Goal: Check status: Check status

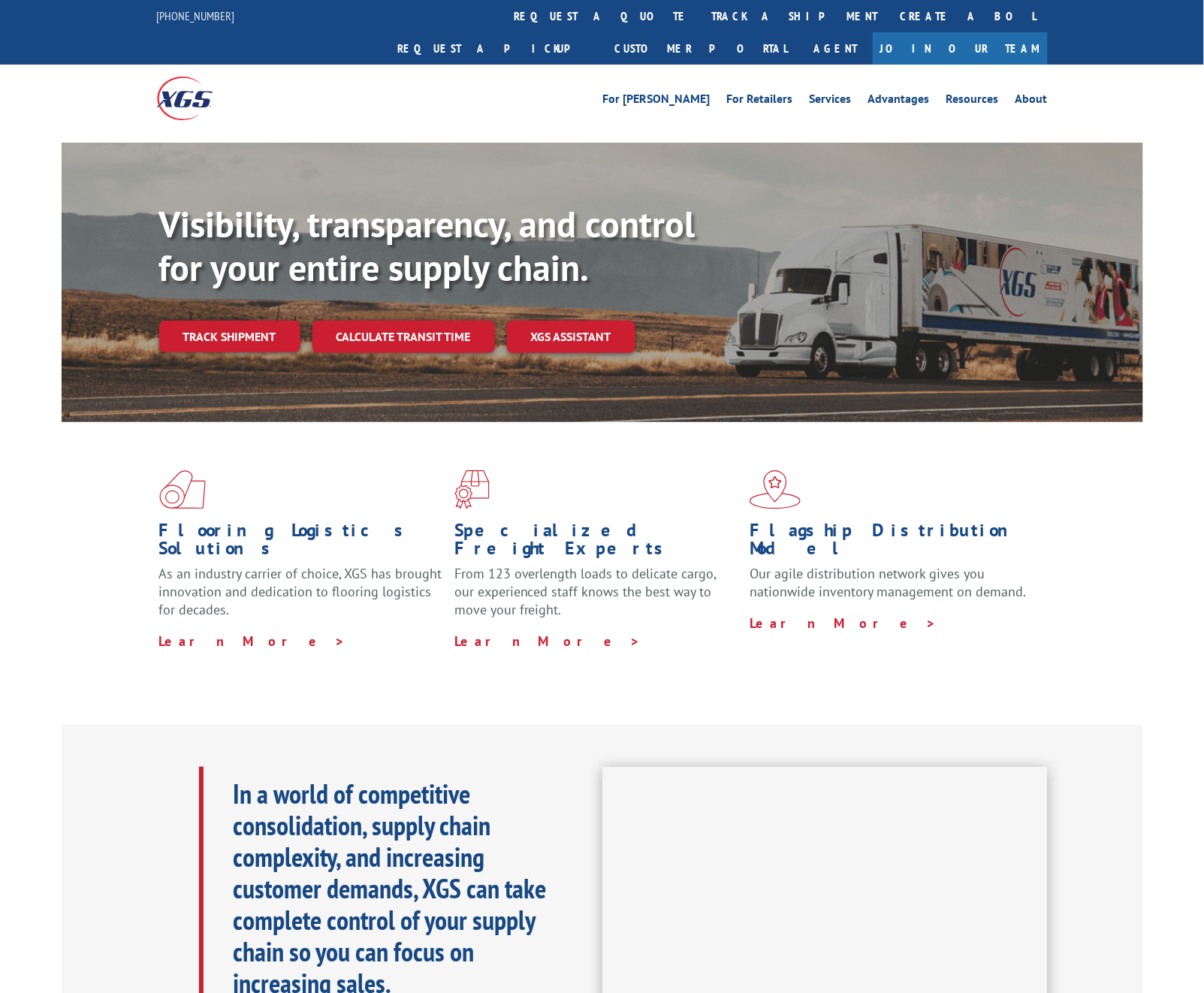
click at [261, 325] on div "Visibility, transparency, and control for your entire supply chain. Track shipm…" at bounding box center [651, 308] width 984 height 209
click at [260, 321] on link "Track shipment" at bounding box center [230, 337] width 142 height 32
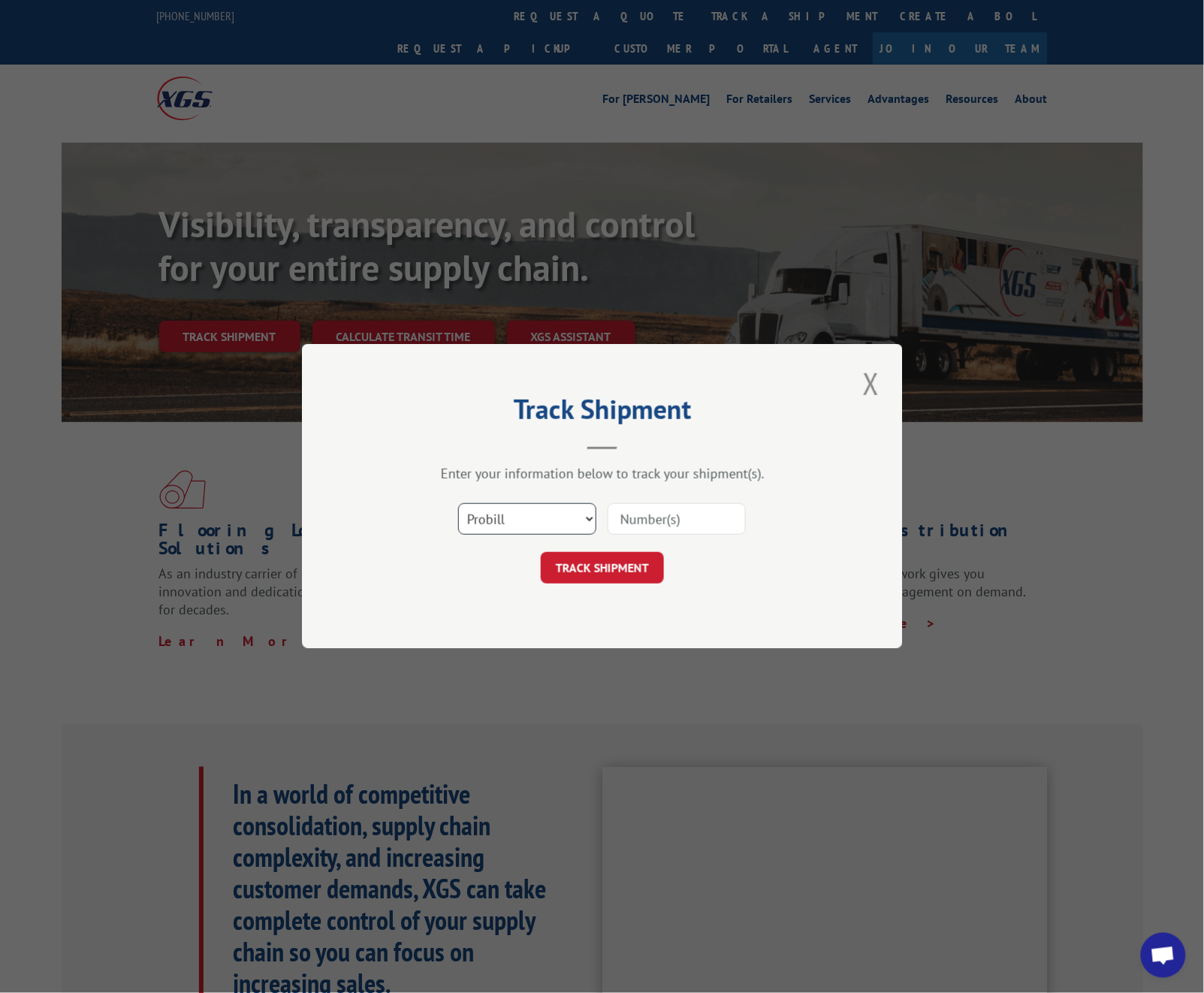
click at [541, 514] on select "Select category... Probill BOL PO" at bounding box center [527, 520] width 139 height 32
select select "bol"
click at [673, 519] on input at bounding box center [677, 520] width 139 height 32
type input "16483"
drag, startPoint x: 624, startPoint y: 569, endPoint x: 636, endPoint y: 564, distance: 13.0
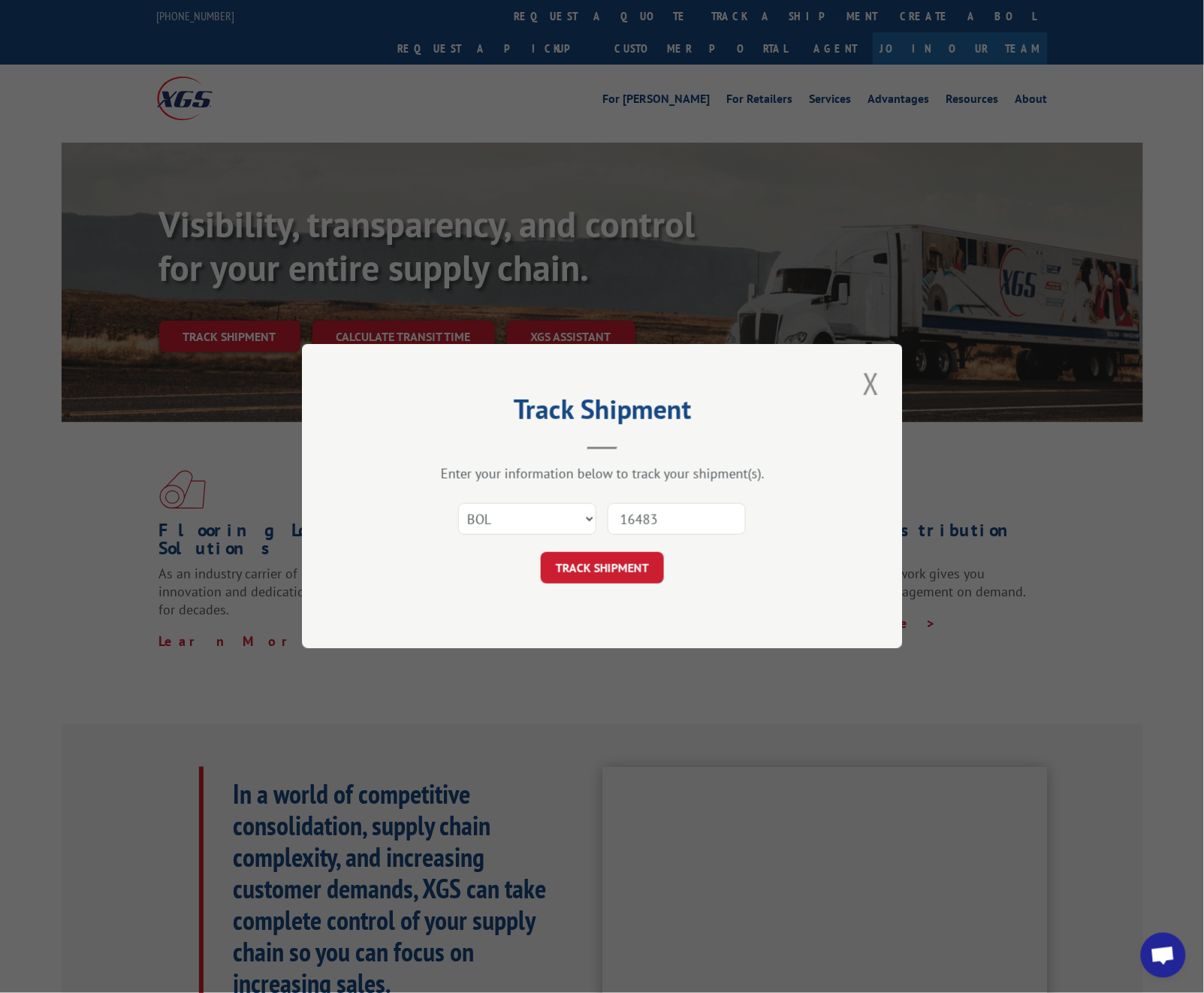
click at [624, 569] on button "TRACK SHIPMENT" at bounding box center [603, 569] width 124 height 32
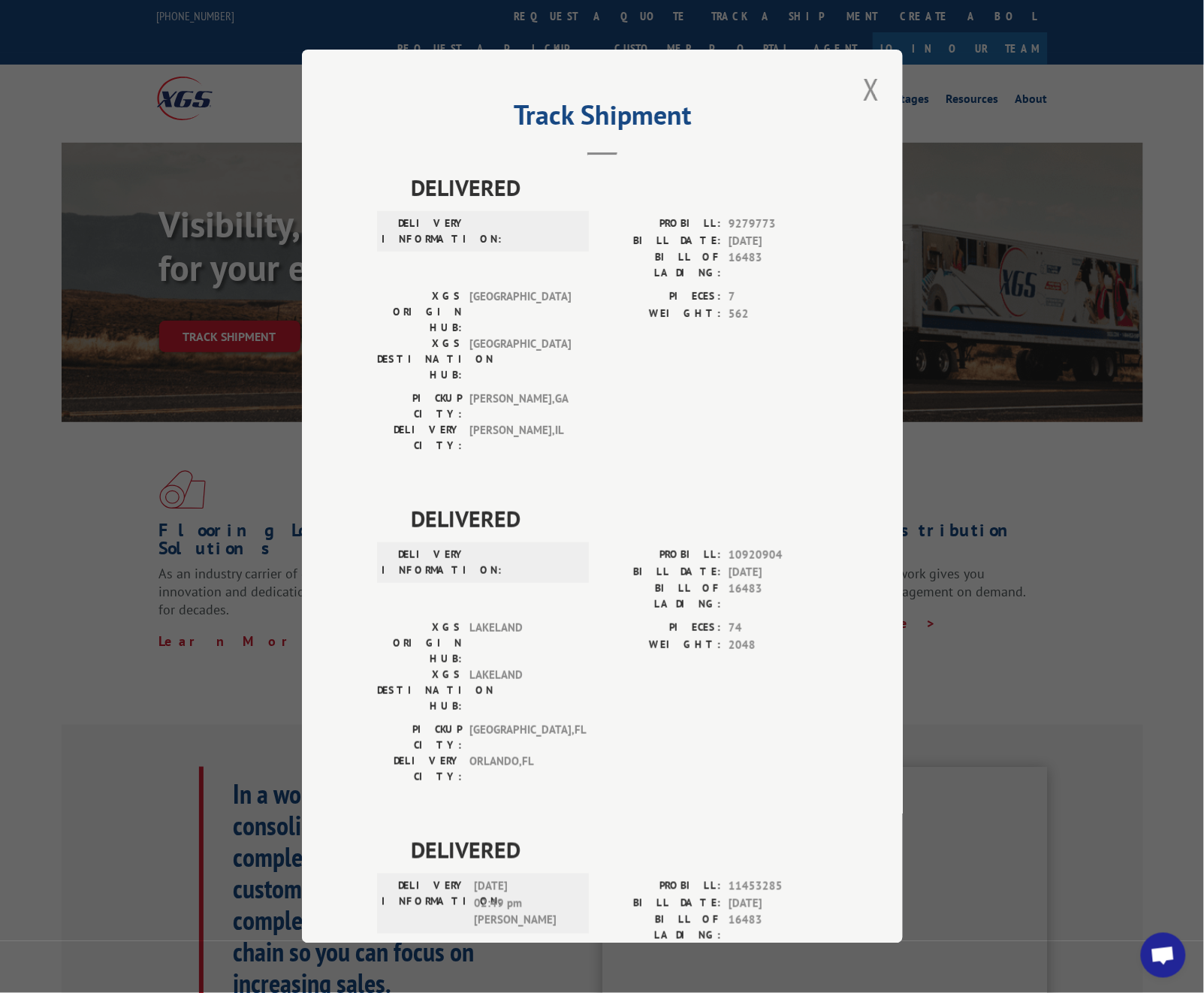
click at [875, 89] on button "Close modal" at bounding box center [872, 89] width 26 height 41
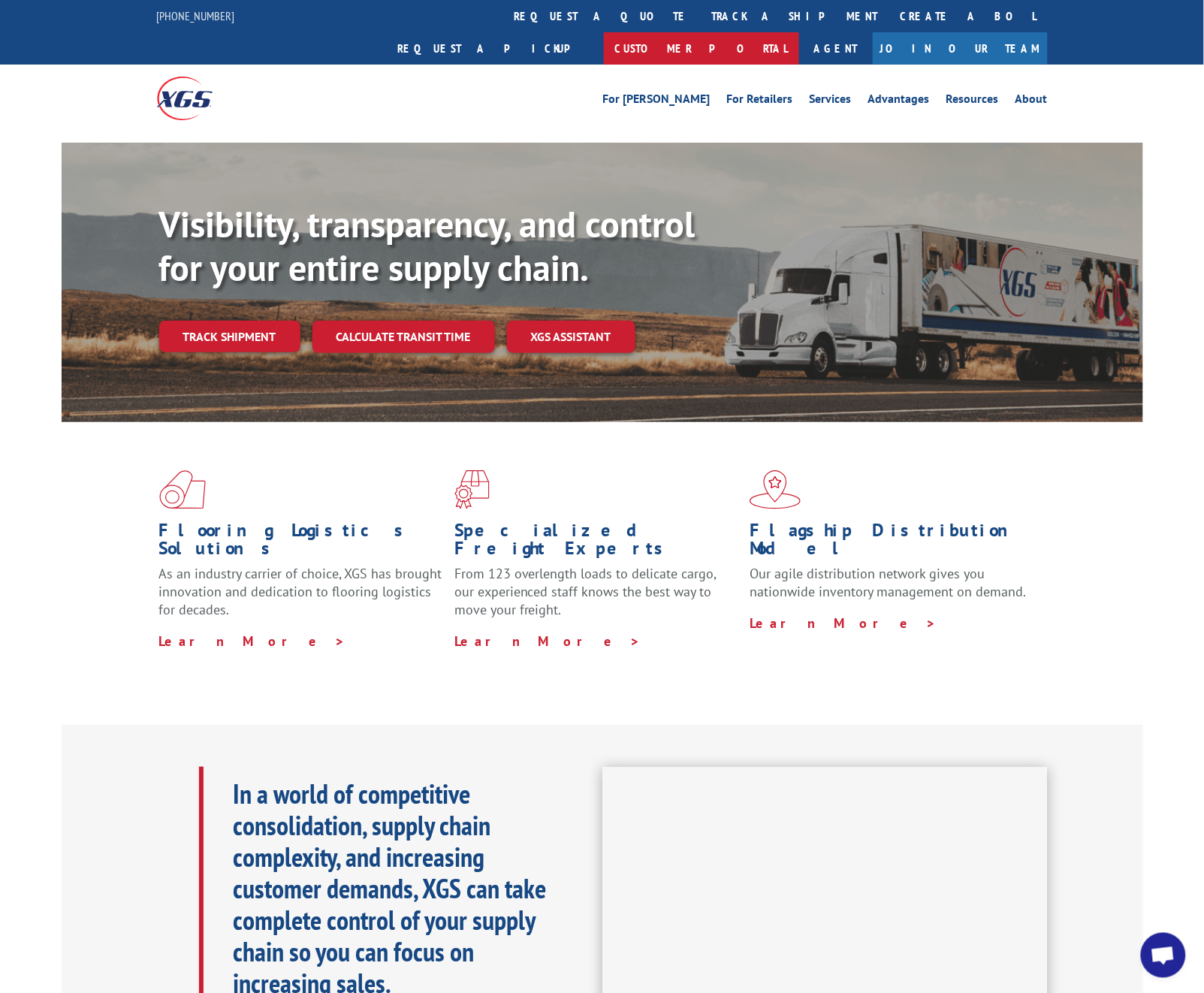
click at [799, 32] on link "Customer Portal" at bounding box center [702, 48] width 195 height 32
click at [248, 321] on link "Track shipment" at bounding box center [230, 337] width 142 height 32
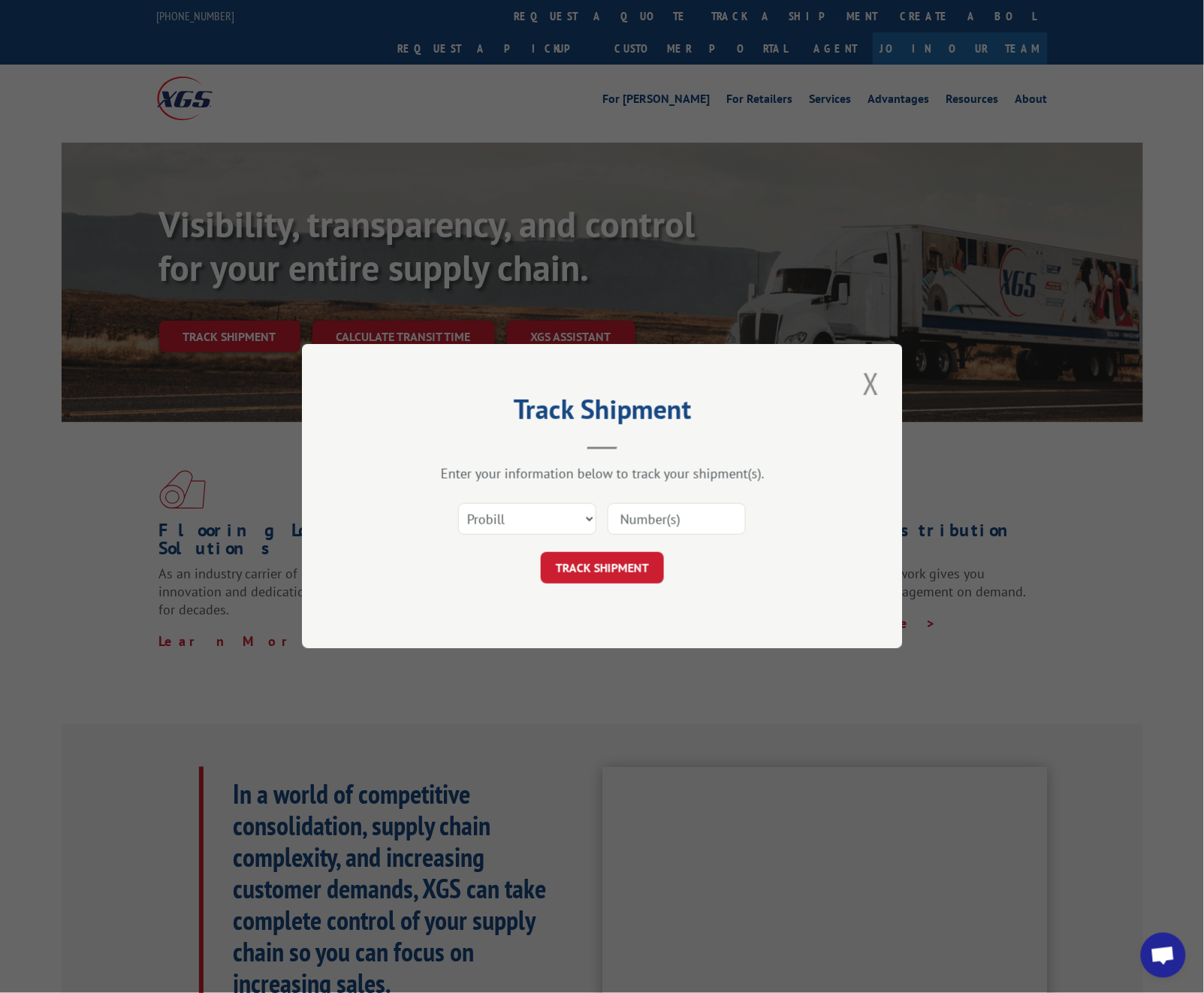
click at [663, 527] on input at bounding box center [677, 520] width 139 height 32
paste input "17537871"
drag, startPoint x: 645, startPoint y: 518, endPoint x: 692, endPoint y: 523, distance: 47.3
click at [692, 523] on input "17537871" at bounding box center [677, 520] width 139 height 32
type input "17537871"
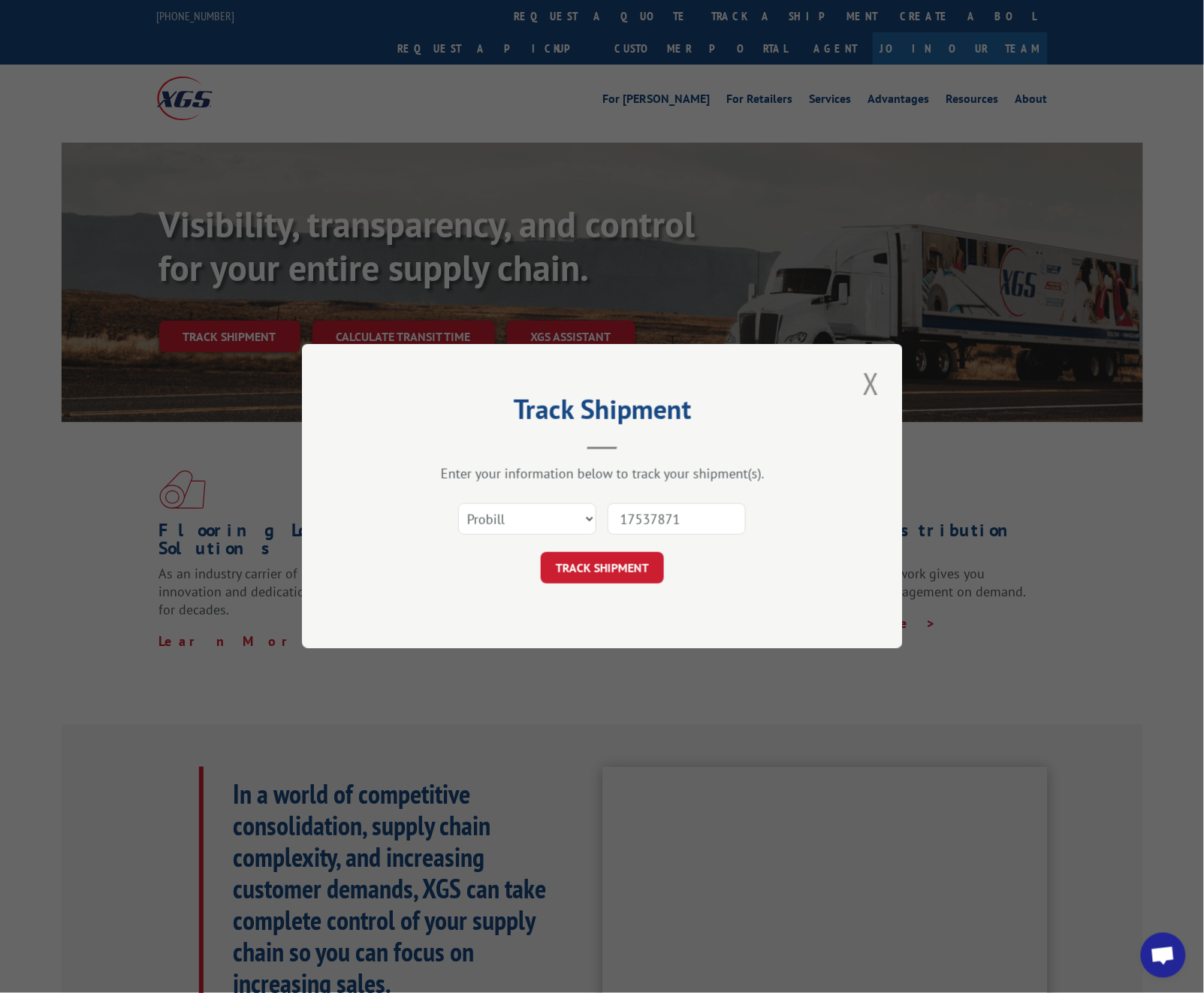
click at [605, 587] on div "Track Shipment Enter your information below to track your shipment(s). Select c…" at bounding box center [602, 496] width 601 height 304
click at [608, 568] on button "TRACK SHIPMENT" at bounding box center [603, 569] width 124 height 32
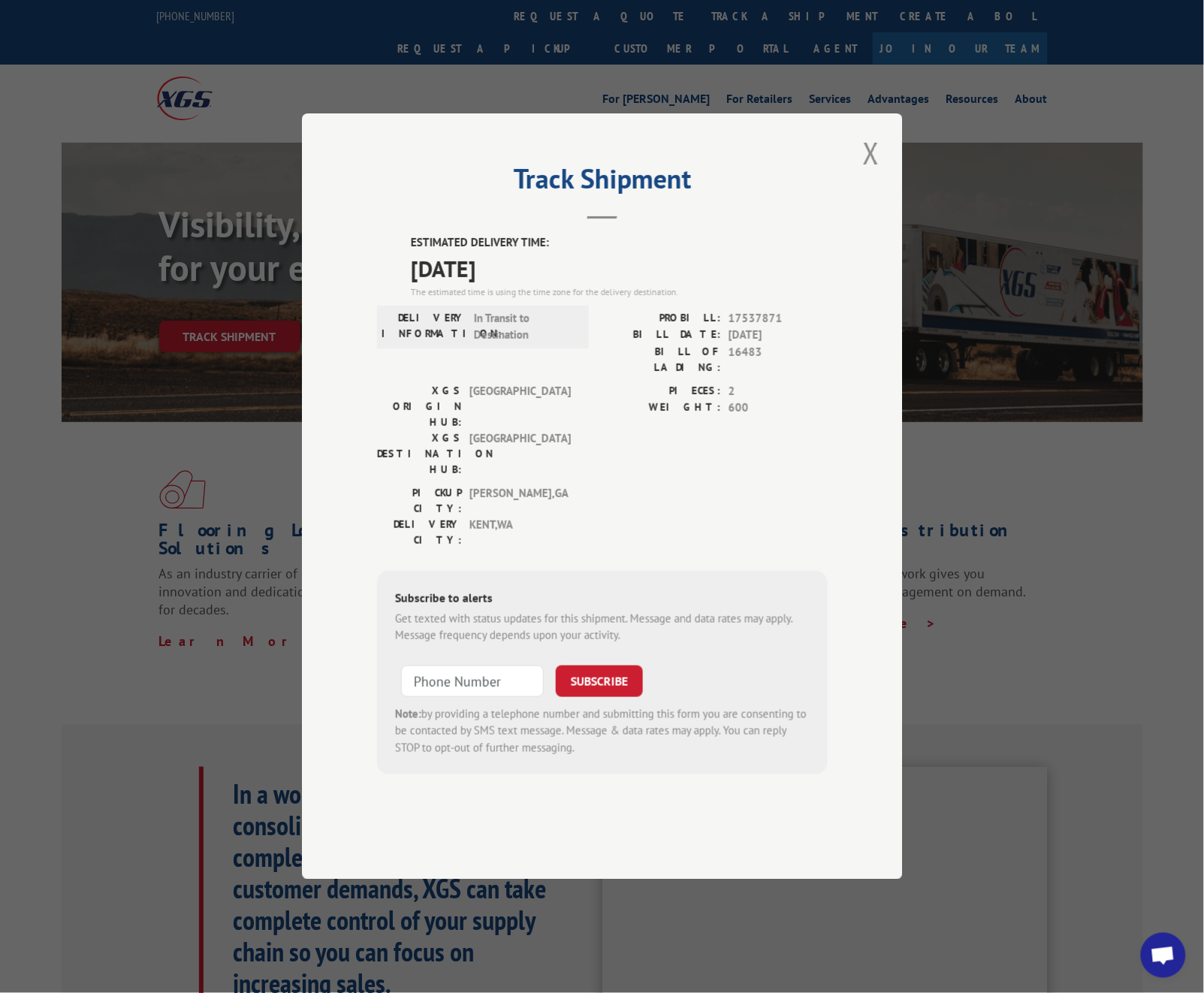
click at [876, 173] on button "Close modal" at bounding box center [872, 153] width 26 height 41
